Goal: Task Accomplishment & Management: Manage account settings

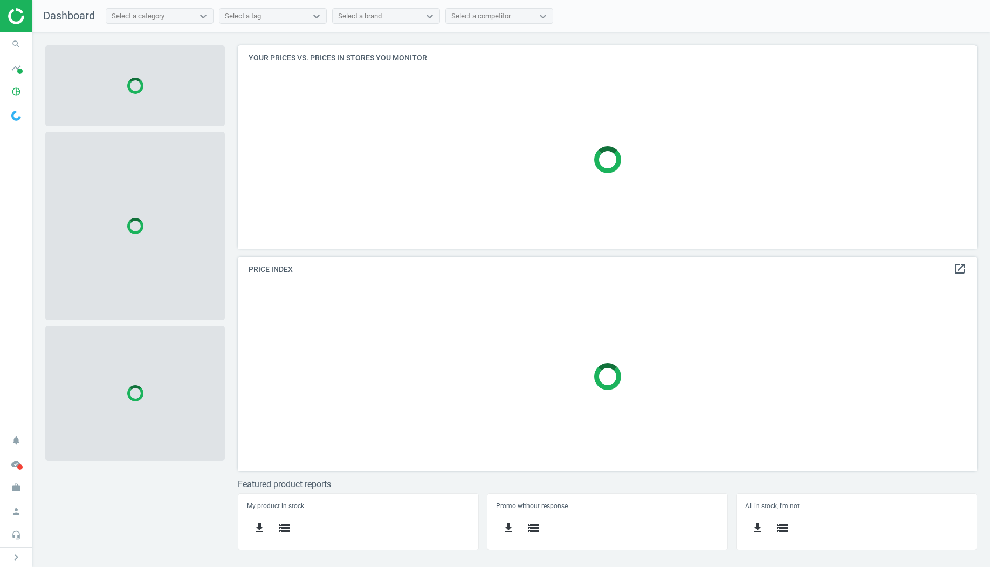
scroll to position [203, 740]
click at [15, 490] on icon "work" at bounding box center [16, 487] width 20 height 20
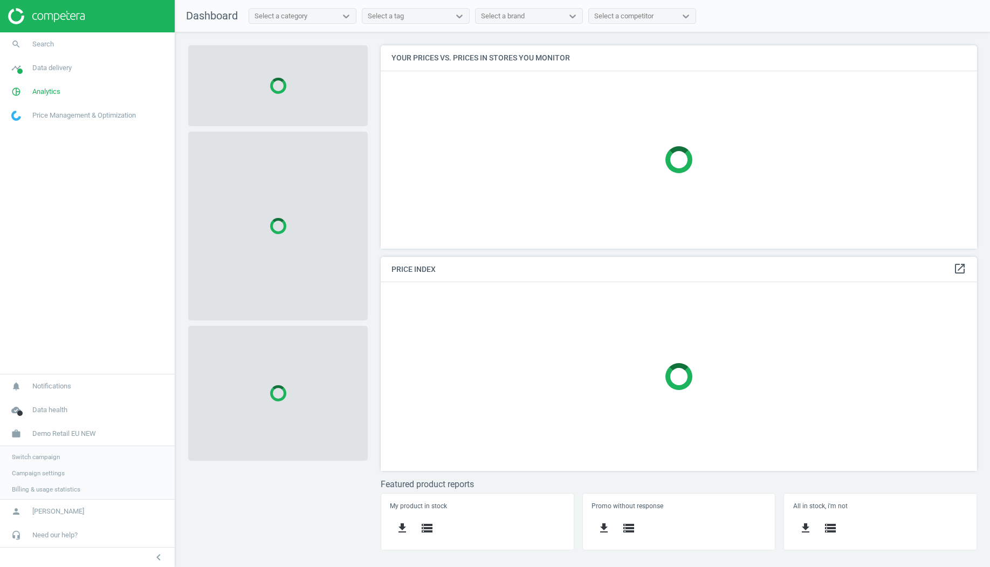
scroll to position [5, 5]
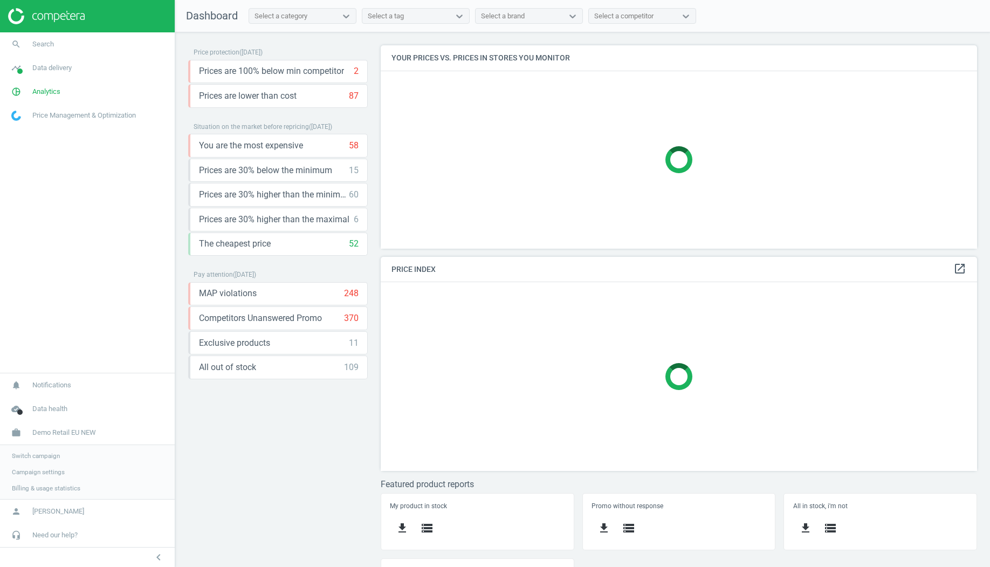
click at [39, 460] on link "Switch campaign" at bounding box center [87, 455] width 175 height 16
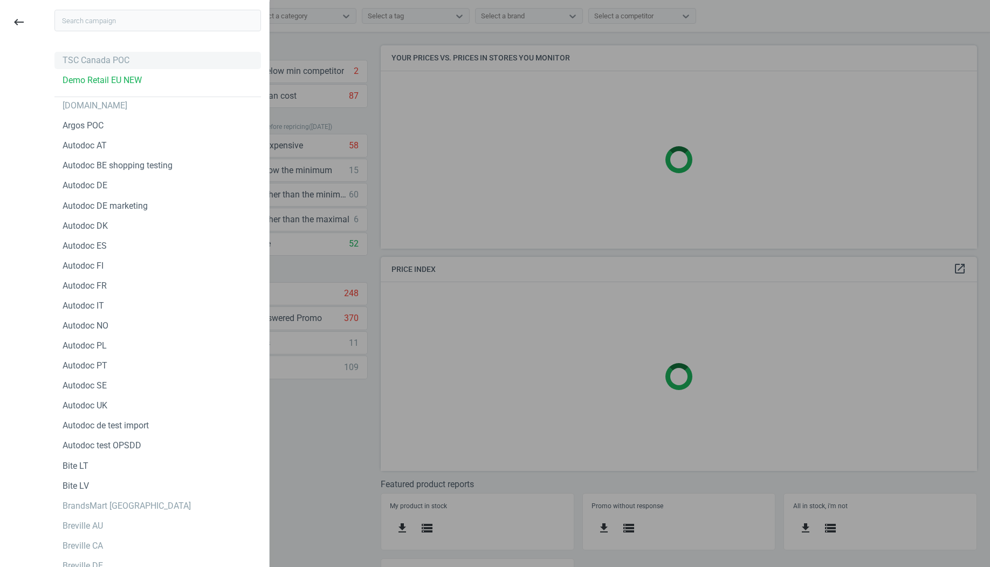
scroll to position [213, 596]
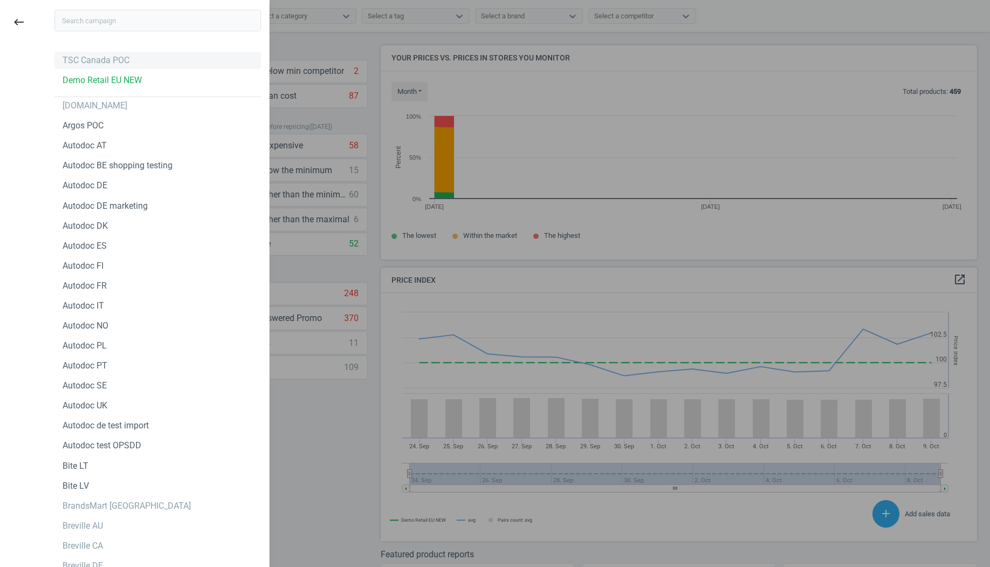
click at [113, 57] on div "TSC Canada POC" at bounding box center [96, 60] width 67 height 12
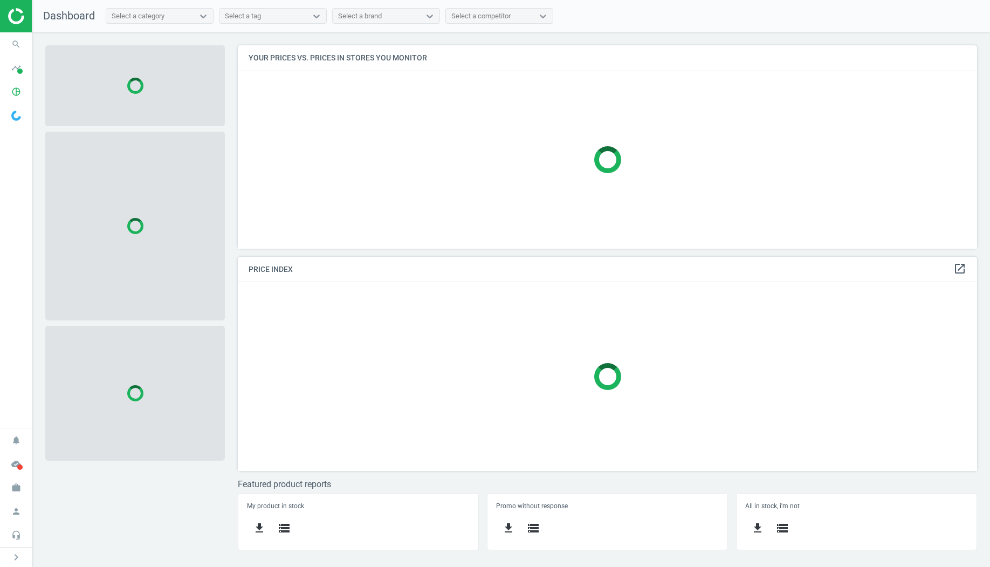
scroll to position [203, 740]
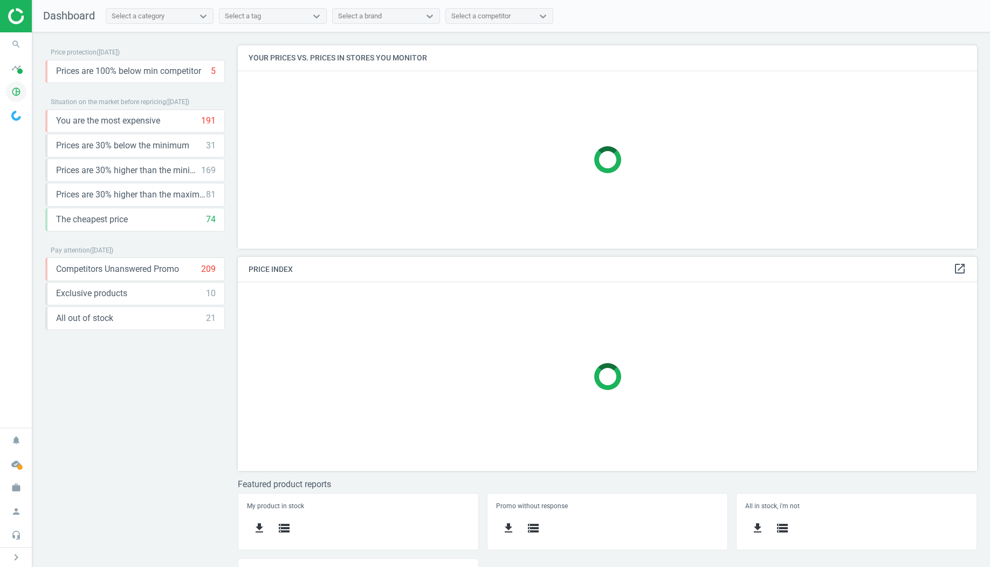
click at [14, 86] on icon "pie_chart_outlined" at bounding box center [16, 91] width 20 height 20
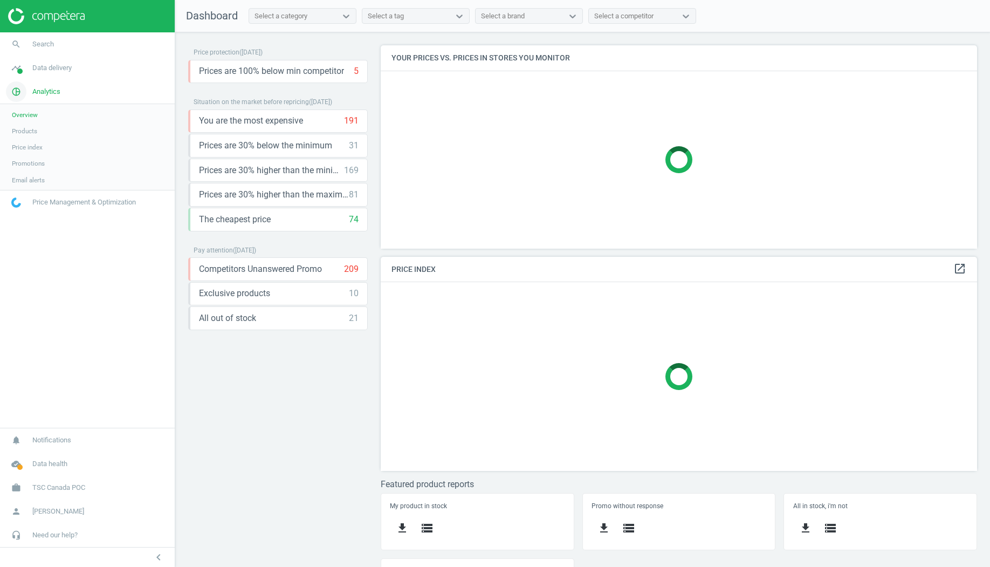
scroll to position [203, 596]
click at [35, 184] on link "Email alerts" at bounding box center [87, 180] width 175 height 16
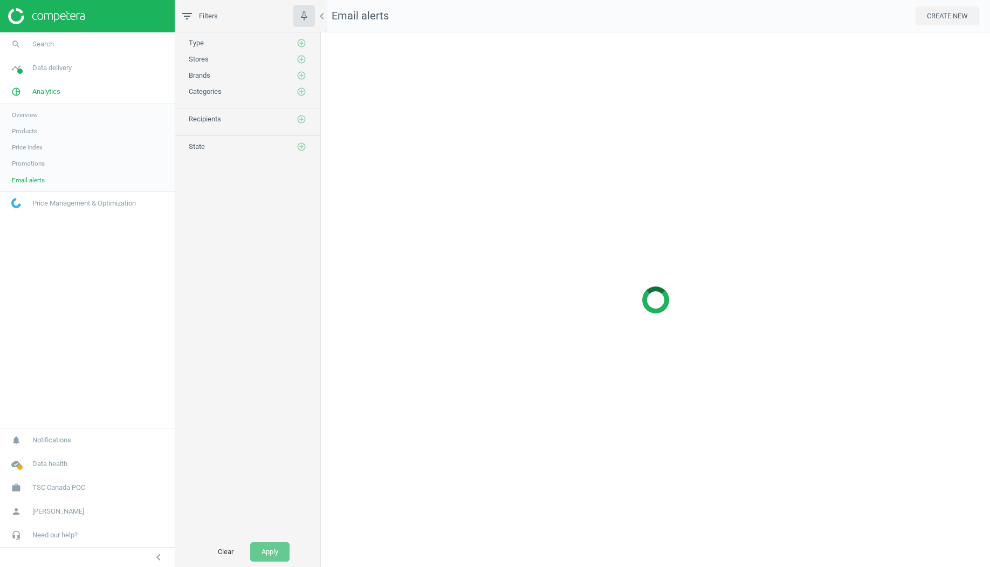
scroll to position [534, 670]
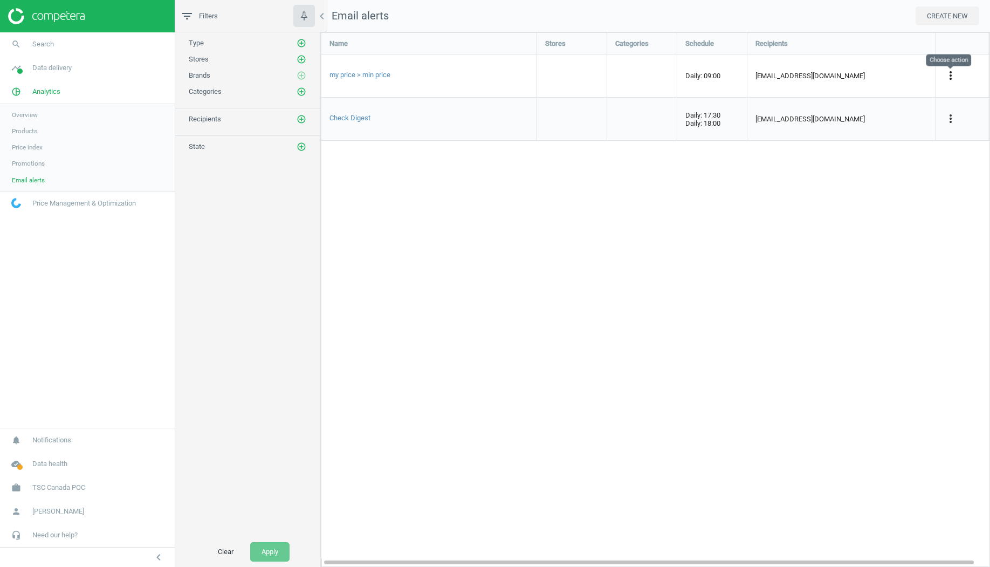
click at [952, 76] on icon "more_vert" at bounding box center [950, 75] width 13 height 13
click at [829, 94] on link "Edit" at bounding box center [883, 95] width 148 height 17
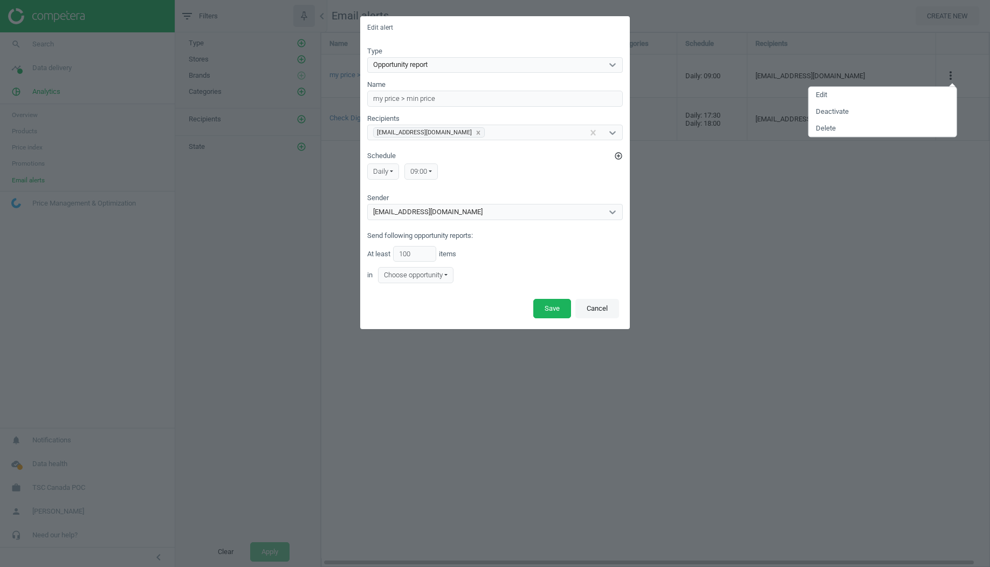
click at [608, 307] on button "Cancel" at bounding box center [597, 308] width 44 height 19
